Goal: Task Accomplishment & Management: Manage account settings

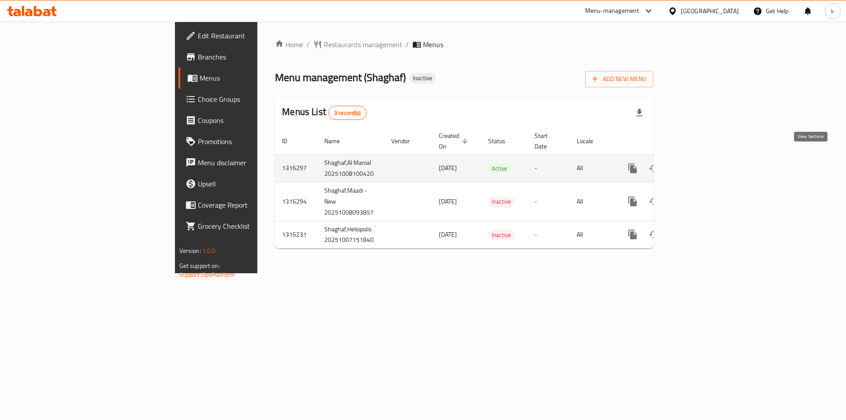
click at [701, 163] on icon "enhanced table" at bounding box center [696, 168] width 11 height 11
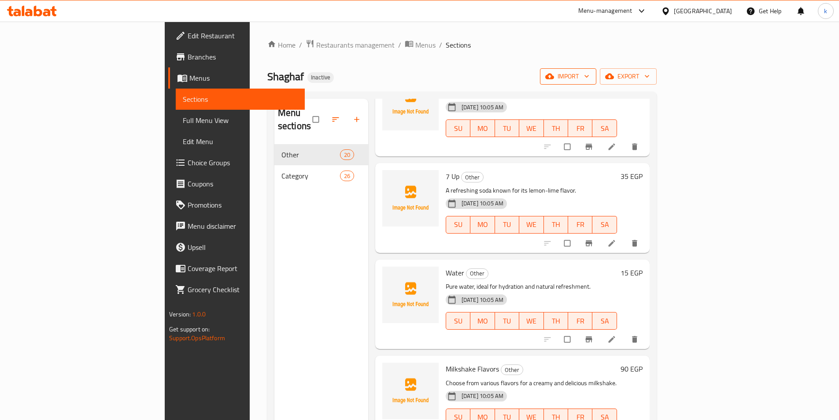
click at [590, 76] on span "import" at bounding box center [568, 76] width 42 height 11
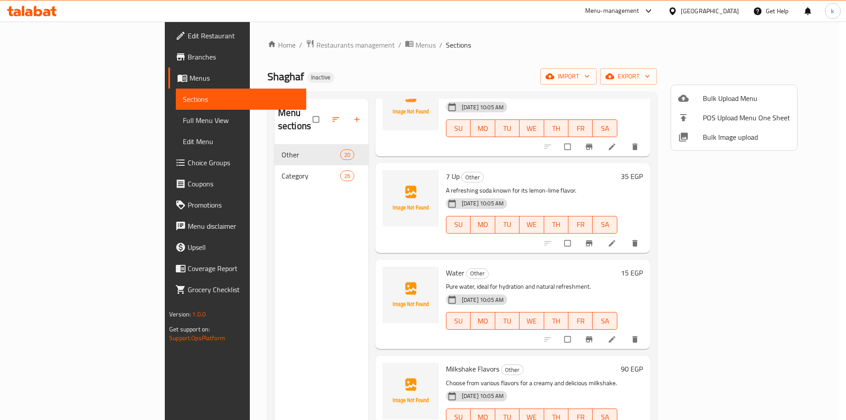
click at [641, 47] on div at bounding box center [423, 210] width 846 height 420
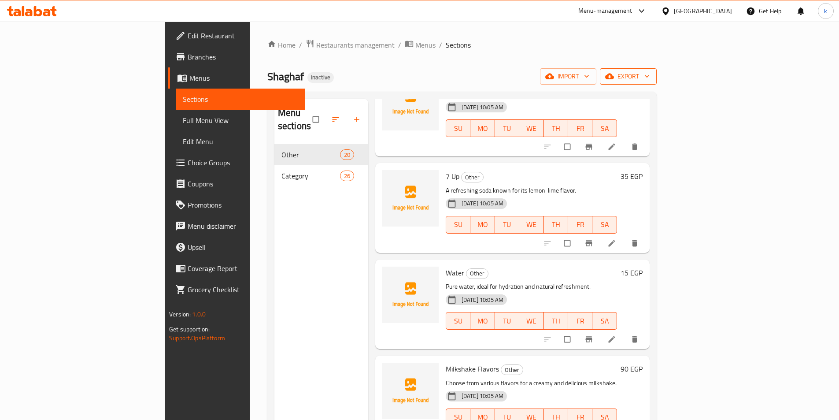
click at [650, 80] on span "export" at bounding box center [628, 76] width 43 height 11
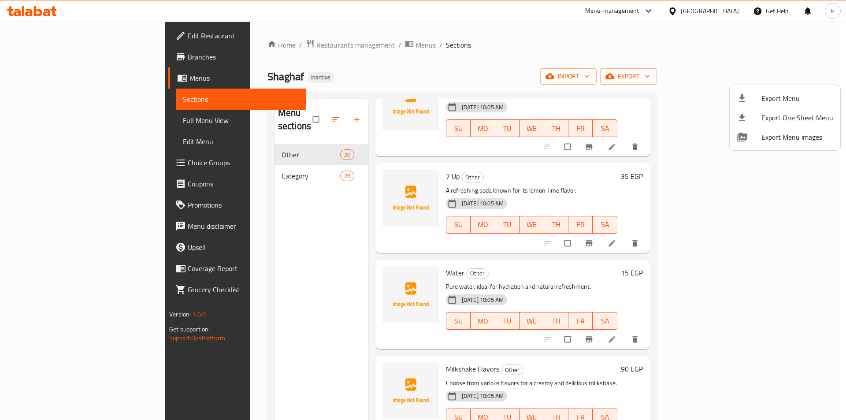
click at [602, 53] on div at bounding box center [423, 210] width 846 height 420
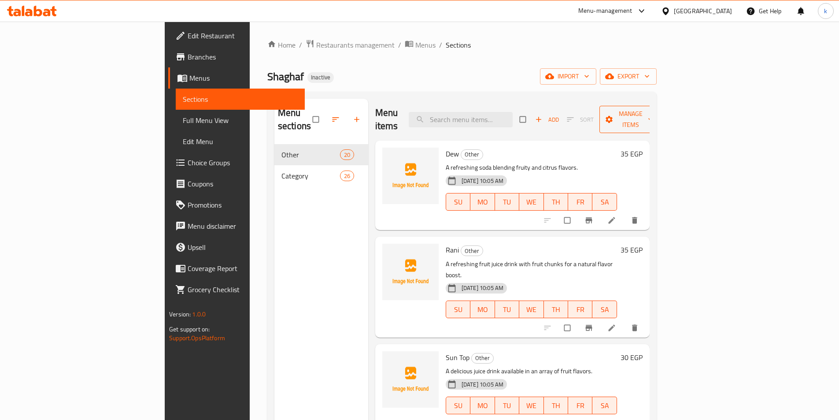
click at [655, 117] on span "Manage items" at bounding box center [631, 119] width 48 height 22
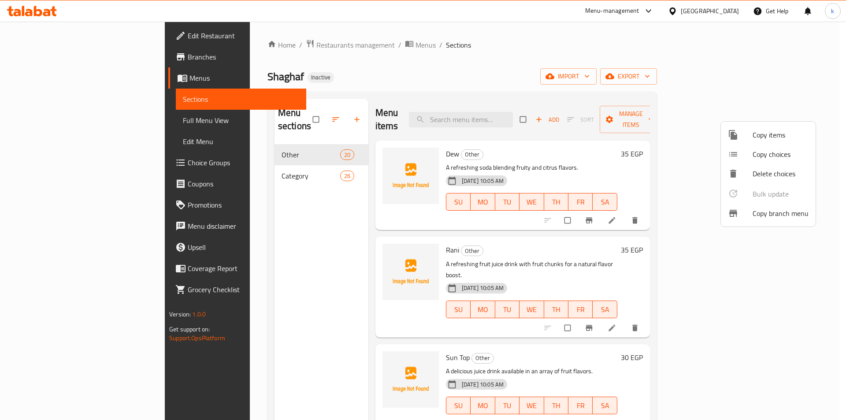
click at [771, 213] on span "Copy branch menu" at bounding box center [781, 213] width 56 height 11
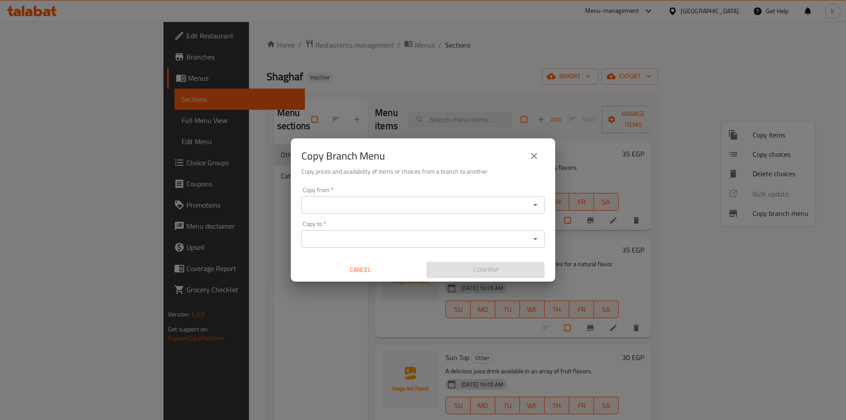
click at [408, 204] on input "Copy from   *" at bounding box center [415, 205] width 223 height 12
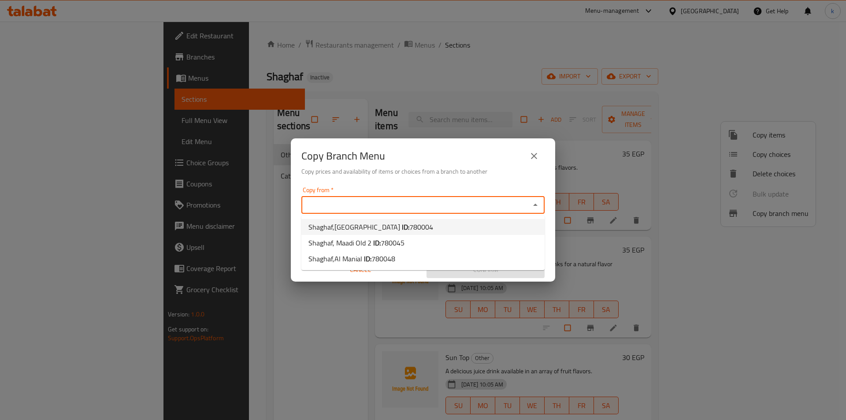
click at [409, 227] on span "780004" at bounding box center [421, 226] width 24 height 13
type input "Shaghaf,Heliopolis"
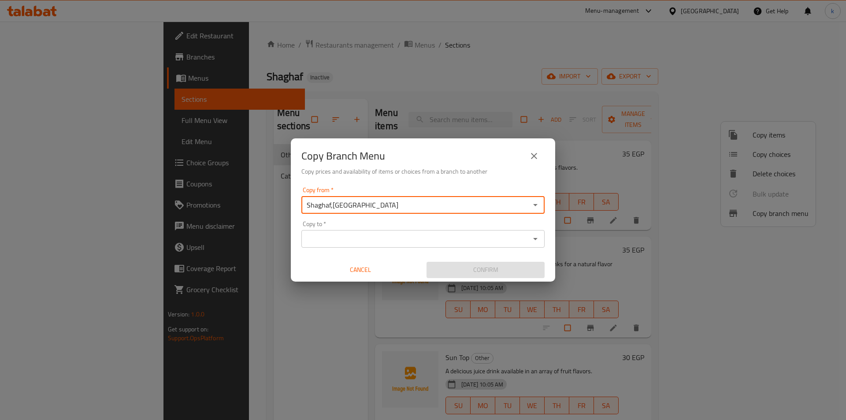
click at [394, 240] on input "Copy to   *" at bounding box center [415, 239] width 223 height 12
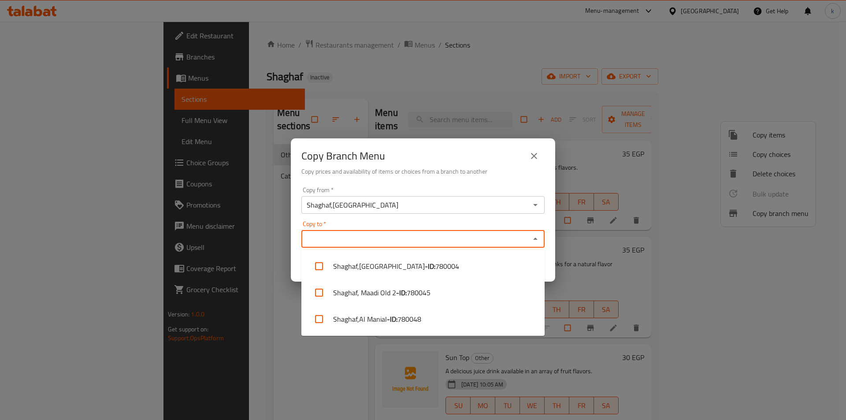
paste input "780045"
type input "780045"
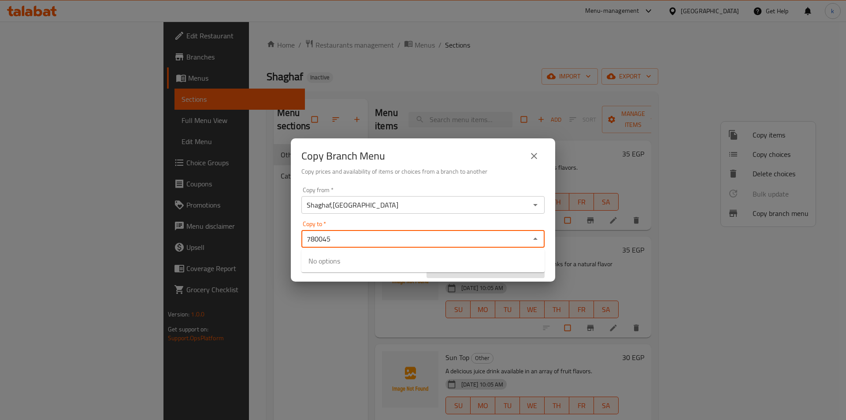
click at [366, 245] on input "780045" at bounding box center [415, 239] width 223 height 12
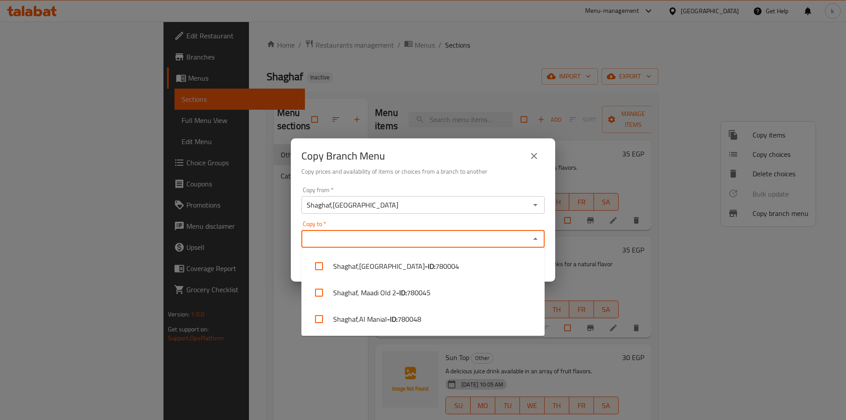
click at [315, 244] on input "Copy to   *" at bounding box center [415, 239] width 223 height 12
paste input "780045"
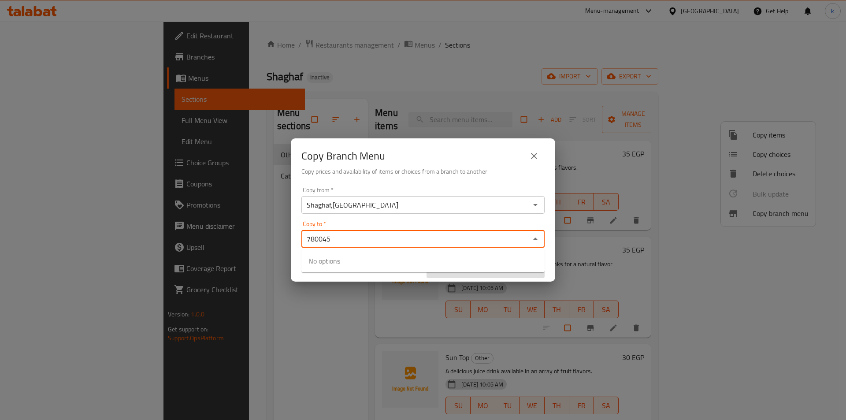
click at [362, 243] on input "780045" at bounding box center [415, 239] width 223 height 12
type input "7"
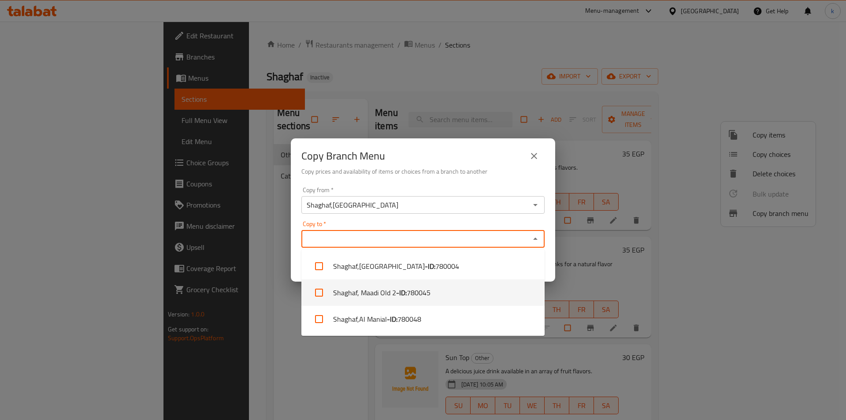
click at [433, 293] on li "Shaghaf, Maadi Old 2 - ID: 780045" at bounding box center [422, 292] width 243 height 26
checkbox input "true"
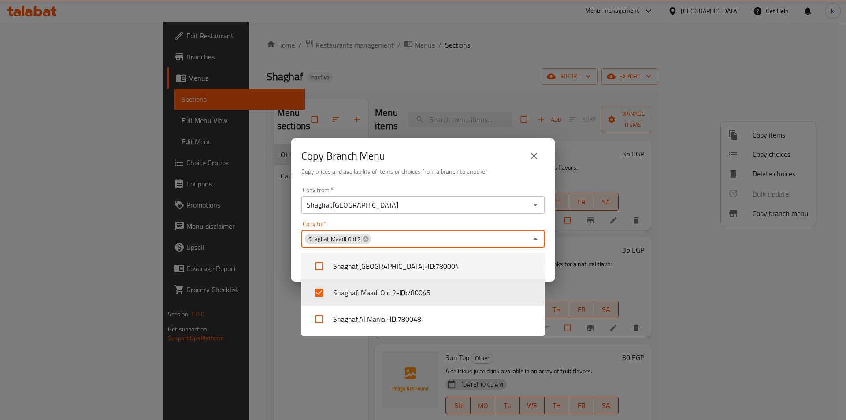
click at [415, 230] on div "Copy to   * Shaghaf, Maadi Old 2 Copy to *" at bounding box center [422, 234] width 243 height 27
click at [415, 237] on input "Copy to   *" at bounding box center [450, 239] width 156 height 12
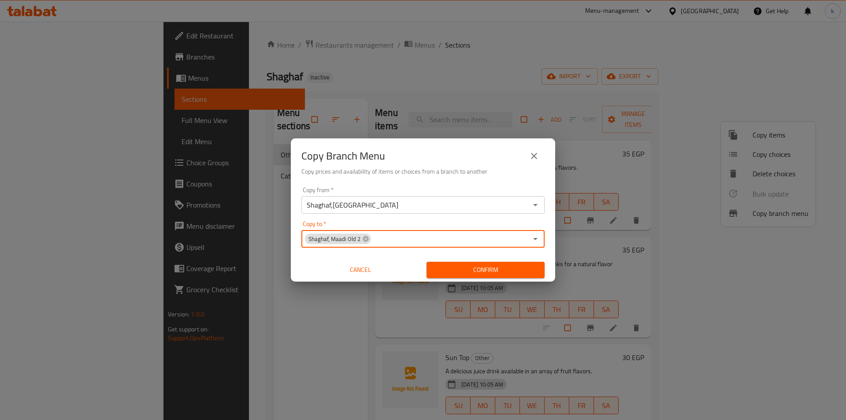
click at [463, 271] on span "Confirm" at bounding box center [486, 269] width 104 height 11
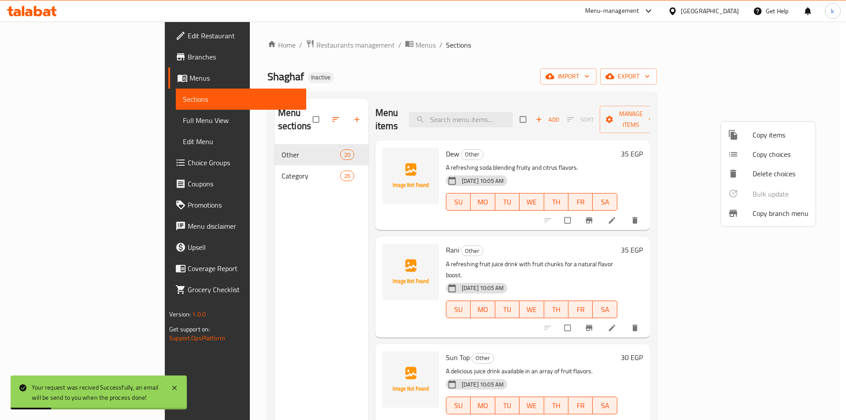
click at [63, 123] on div at bounding box center [423, 210] width 846 height 420
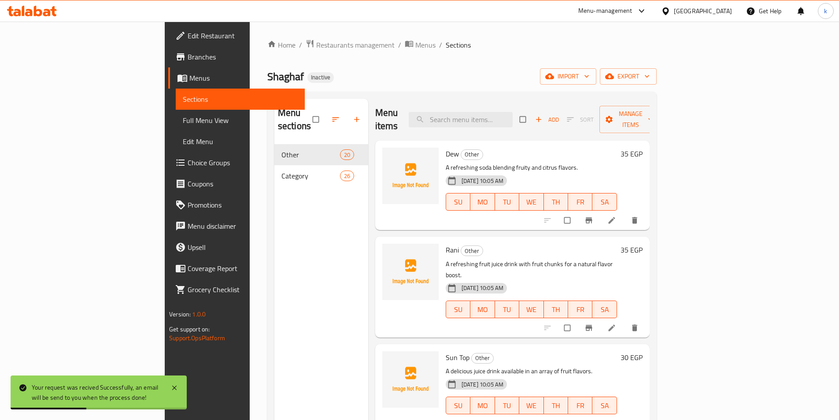
click at [183, 122] on span "Full Menu View" at bounding box center [240, 120] width 115 height 11
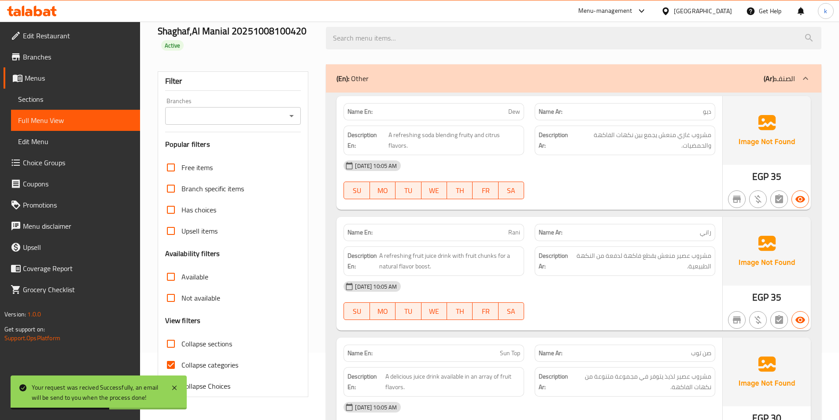
scroll to position [132, 0]
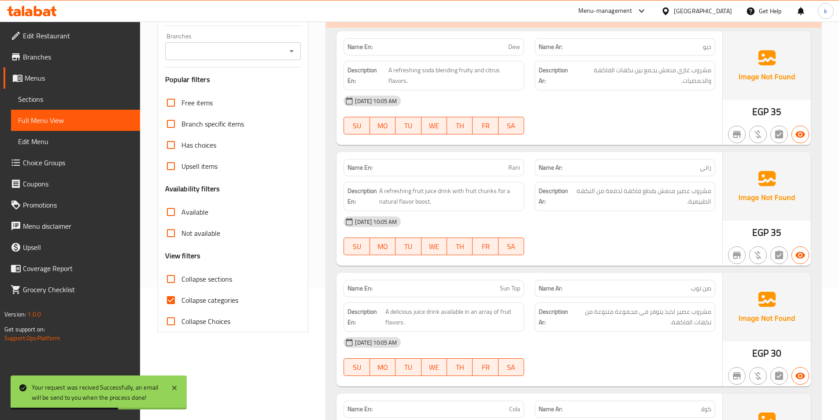
click at [190, 296] on span "Collapse categories" at bounding box center [210, 300] width 57 height 11
click at [182, 296] on input "Collapse categories" at bounding box center [170, 299] width 21 height 21
checkbox input "false"
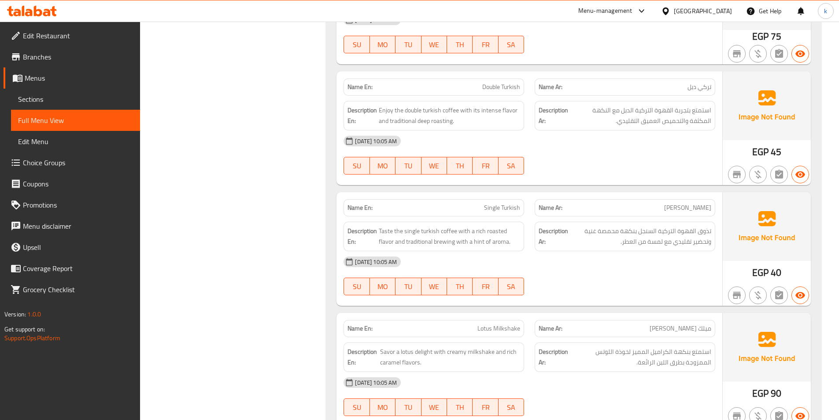
scroll to position [4210, 0]
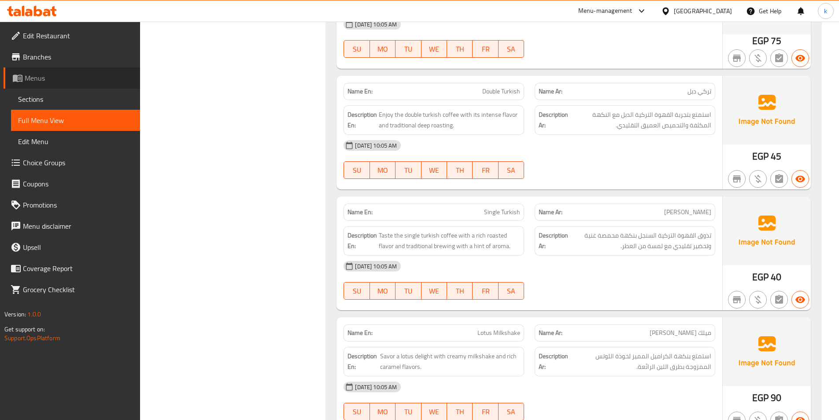
click at [40, 82] on span "Menus" at bounding box center [79, 78] width 108 height 11
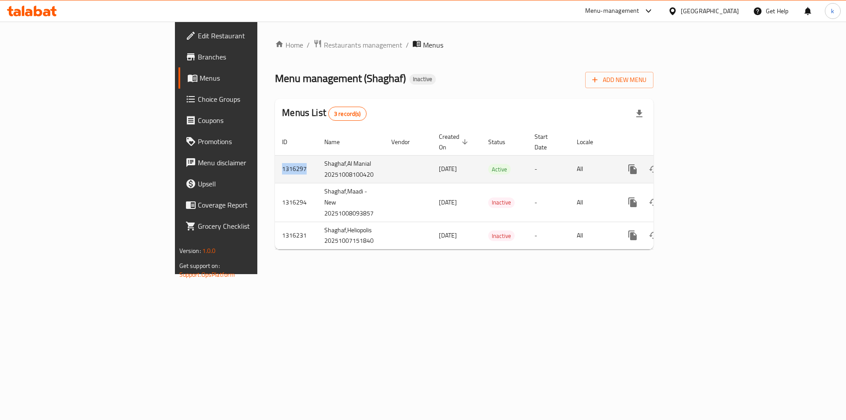
drag, startPoint x: 162, startPoint y: 157, endPoint x: 192, endPoint y: 164, distance: 30.7
click at [275, 164] on td "1316297" at bounding box center [296, 169] width 42 height 28
click at [432, 160] on td "[DATE]" at bounding box center [456, 169] width 49 height 28
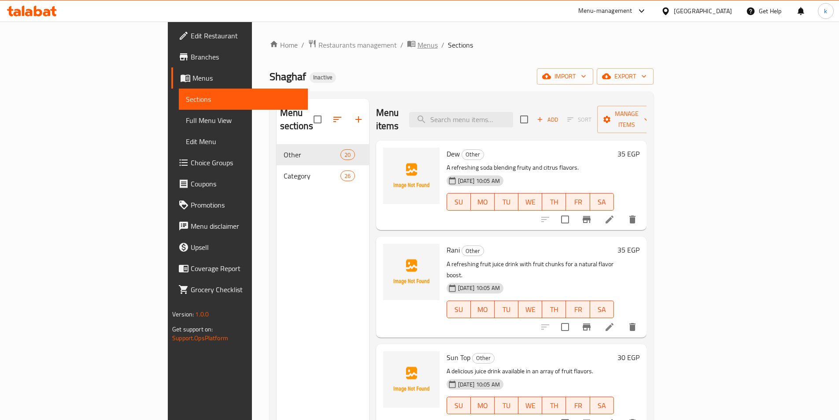
click at [418, 42] on span "Menus" at bounding box center [428, 45] width 20 height 11
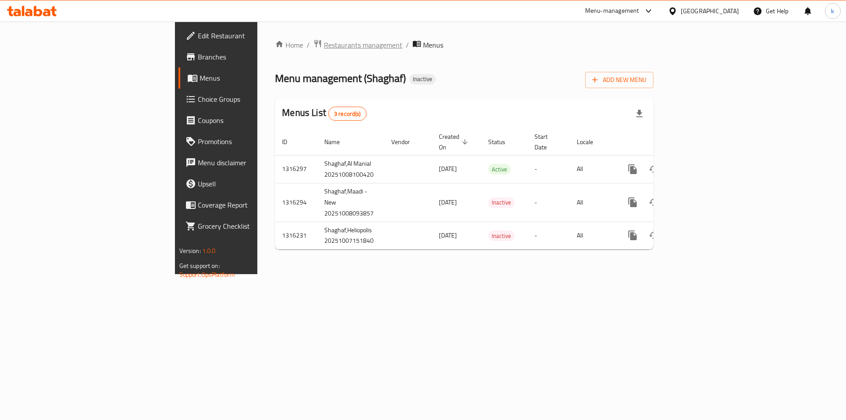
click at [324, 43] on span "Restaurants management" at bounding box center [363, 45] width 78 height 11
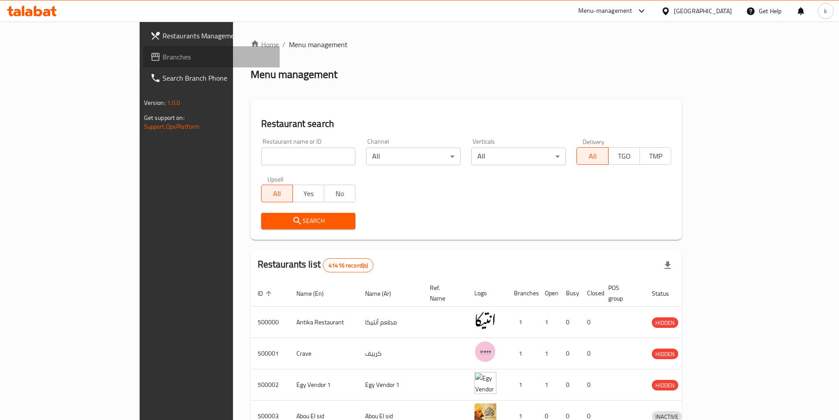
click at [163, 56] on span "Branches" at bounding box center [218, 57] width 110 height 11
